Goal: Information Seeking & Learning: Find specific fact

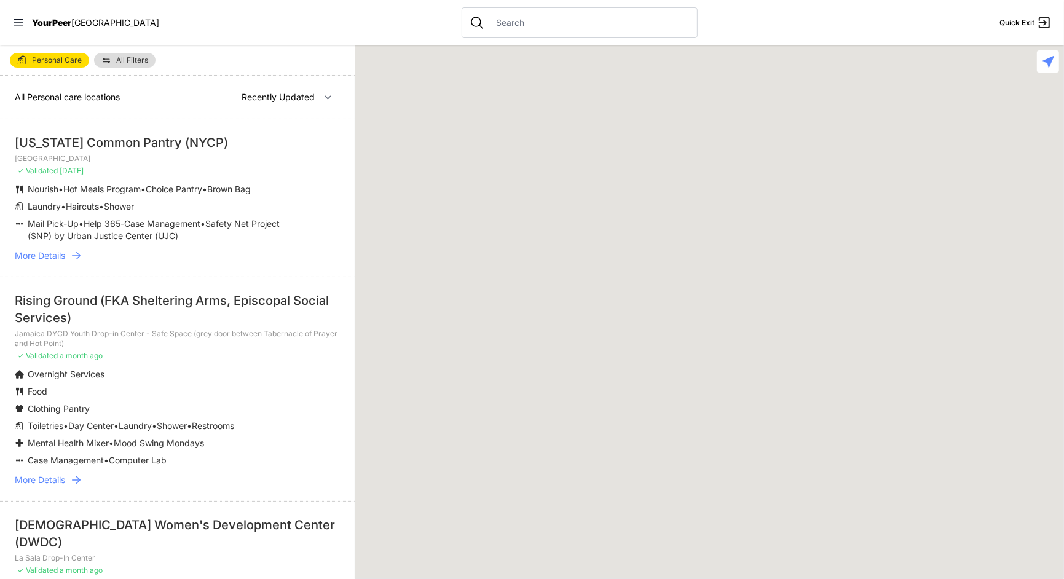
click at [264, 351] on p "✓ Validated a month ago" at bounding box center [177, 356] width 325 height 10
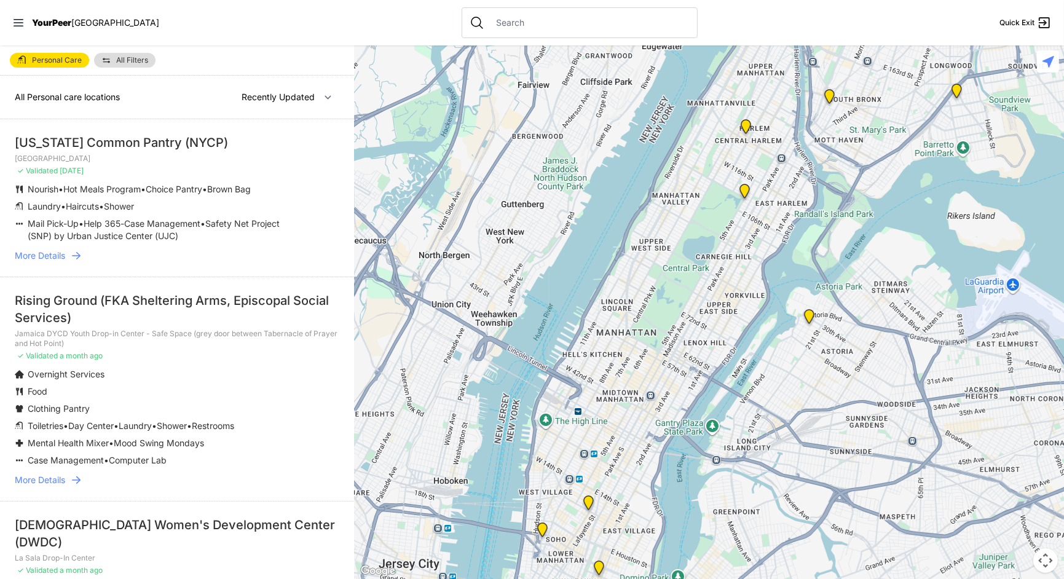
click at [43, 250] on span "More Details" at bounding box center [40, 256] width 50 height 12
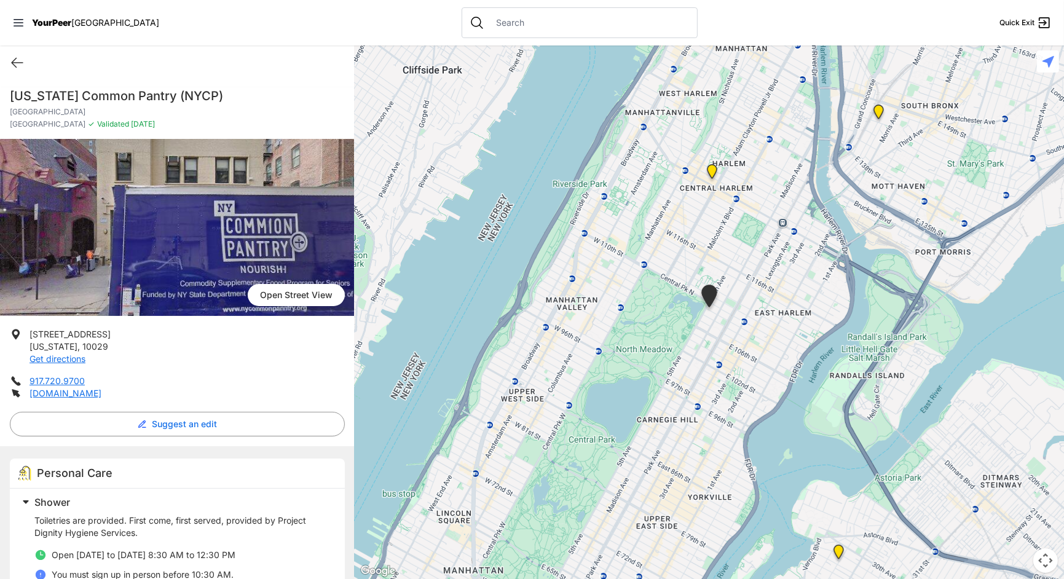
select select "recentlyUpdated"
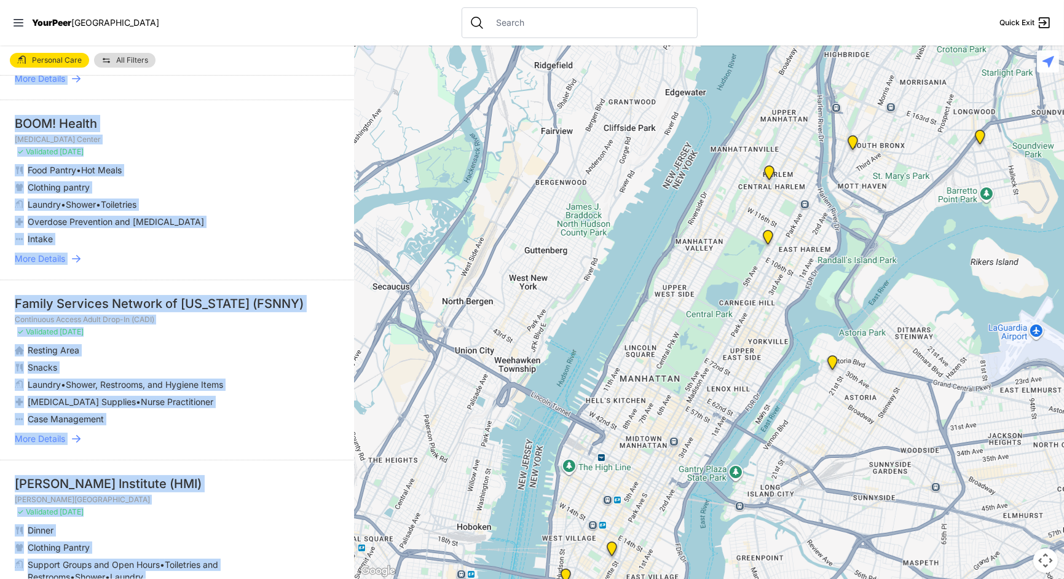
scroll to position [1747, 0]
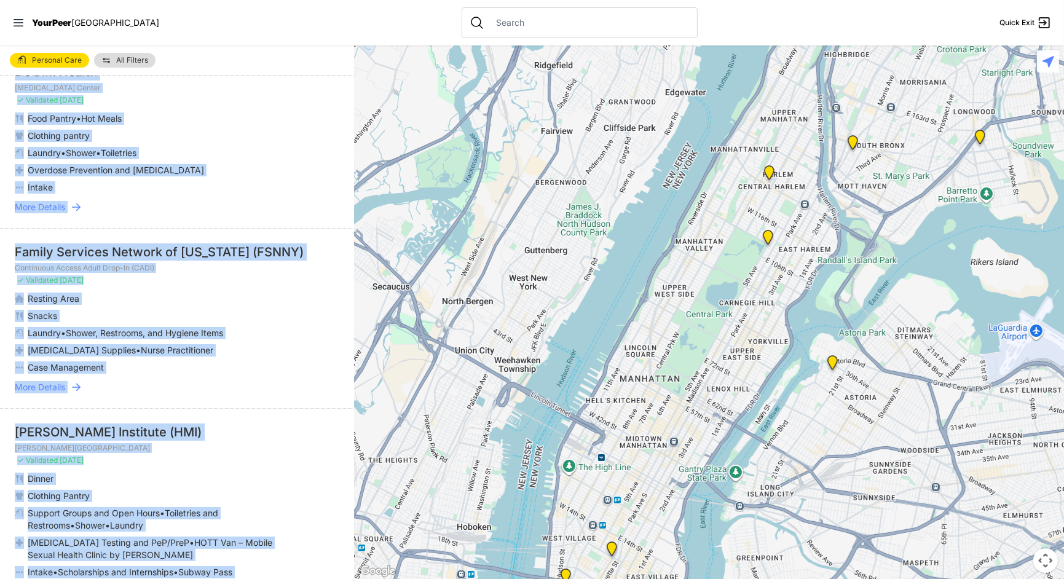
drag, startPoint x: 11, startPoint y: 105, endPoint x: 237, endPoint y: 612, distance: 555.2
click at [237, 579] on html "View map Close panel YourPeer [GEOGRAPHIC_DATA] Quick Exit Single Adult Familie…" at bounding box center [532, 289] width 1064 height 579
copy div "Lor Ipsu Dolors Ametco (ADIP) Elitseddo ✓ Eiusmodte 16 inci utl Etdolor • Mag A…"
